Goal: Task Accomplishment & Management: Use online tool/utility

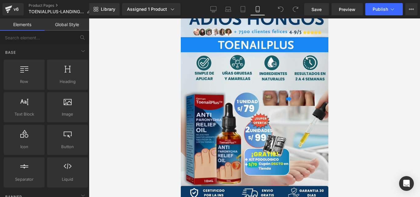
scroll to position [2, 0]
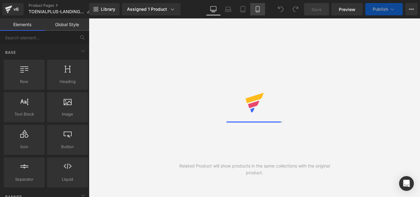
click at [259, 9] on icon at bounding box center [258, 9] width 6 height 6
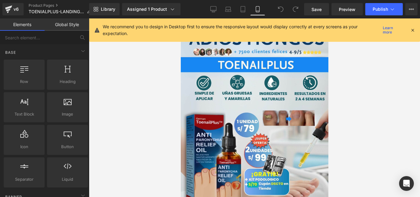
click at [413, 31] on icon at bounding box center [413, 30] width 6 height 6
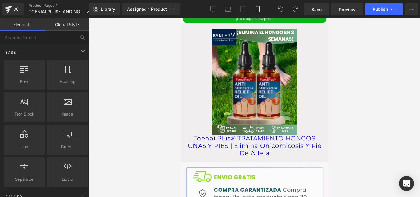
scroll to position [630, 0]
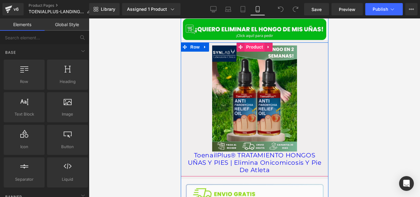
click at [254, 42] on span "Product" at bounding box center [255, 46] width 20 height 9
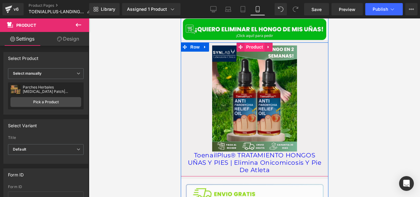
click at [251, 43] on span "Product" at bounding box center [255, 46] width 20 height 9
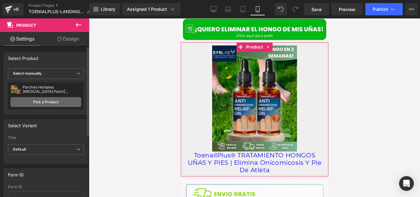
click at [42, 100] on link "Pick a Product" at bounding box center [45, 102] width 71 height 10
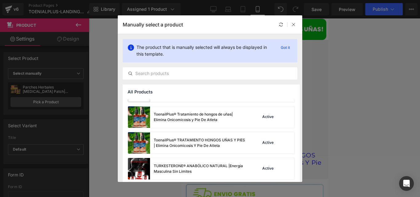
scroll to position [203, 0]
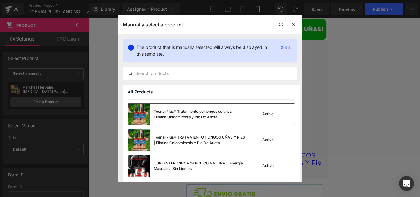
click at [206, 123] on div "ToenailPlus® Tratamiento de hongos de uñas| Elimina Onicomicosis y [MEDICAL_DAT…" at bounding box center [187, 115] width 118 height 22
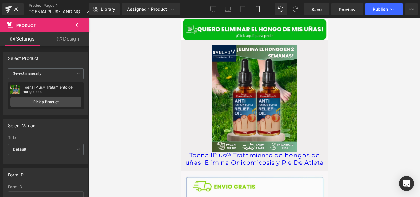
click at [169, 17] on div "Library Assigned 1 Product Product Preview ToenailPlus® Tratamiento de hongos d…" at bounding box center [254, 9] width 331 height 18
click at [172, 10] on icon at bounding box center [172, 9] width 3 height 2
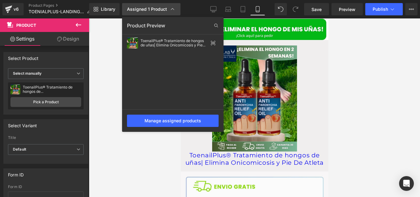
click at [172, 10] on icon at bounding box center [173, 9] width 6 height 6
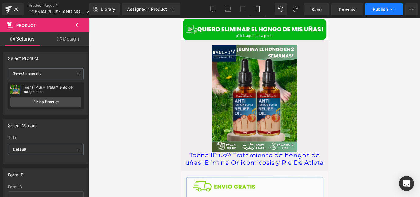
click at [369, 12] on button "Publish" at bounding box center [385, 9] width 38 height 12
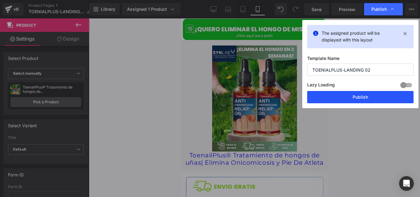
click at [322, 98] on button "Publish" at bounding box center [360, 97] width 106 height 12
